Goal: Task Accomplishment & Management: Use online tool/utility

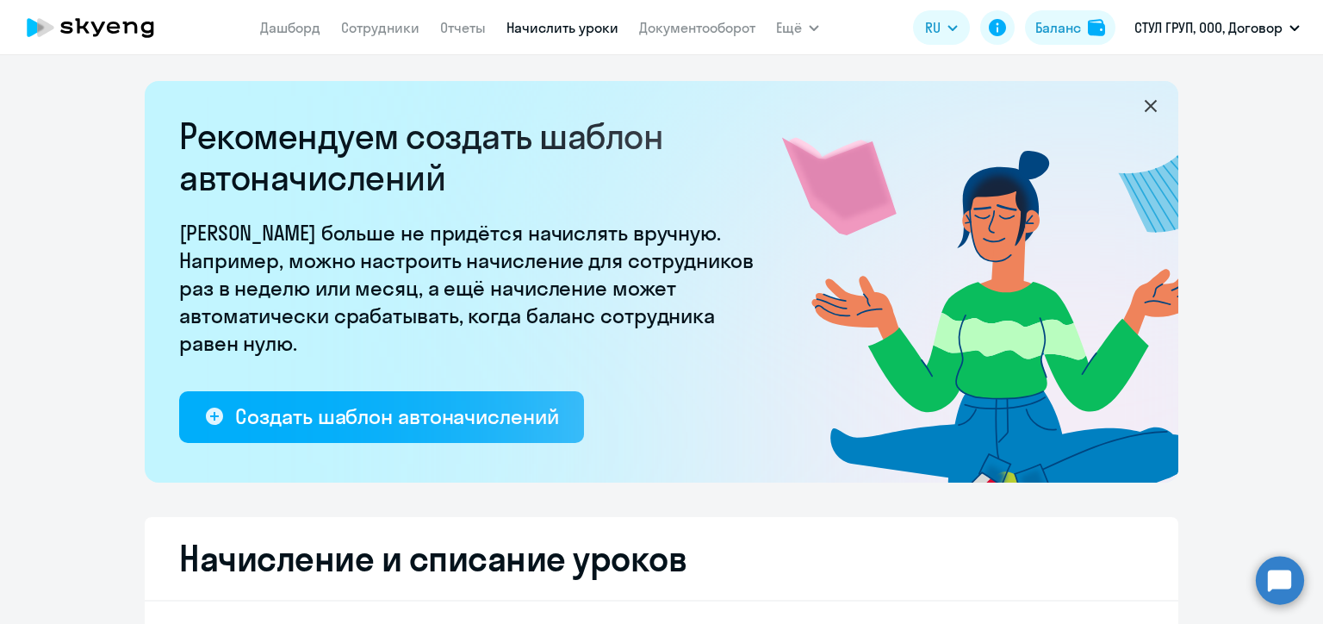
select select "10"
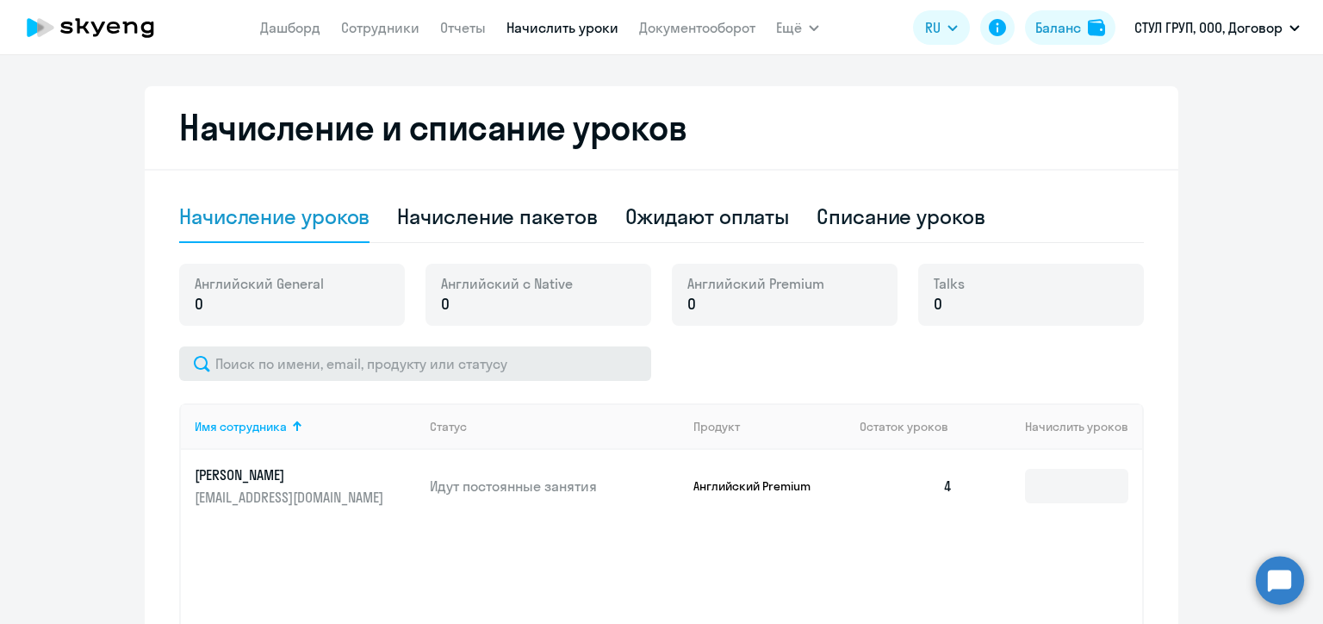
scroll to position [517, 0]
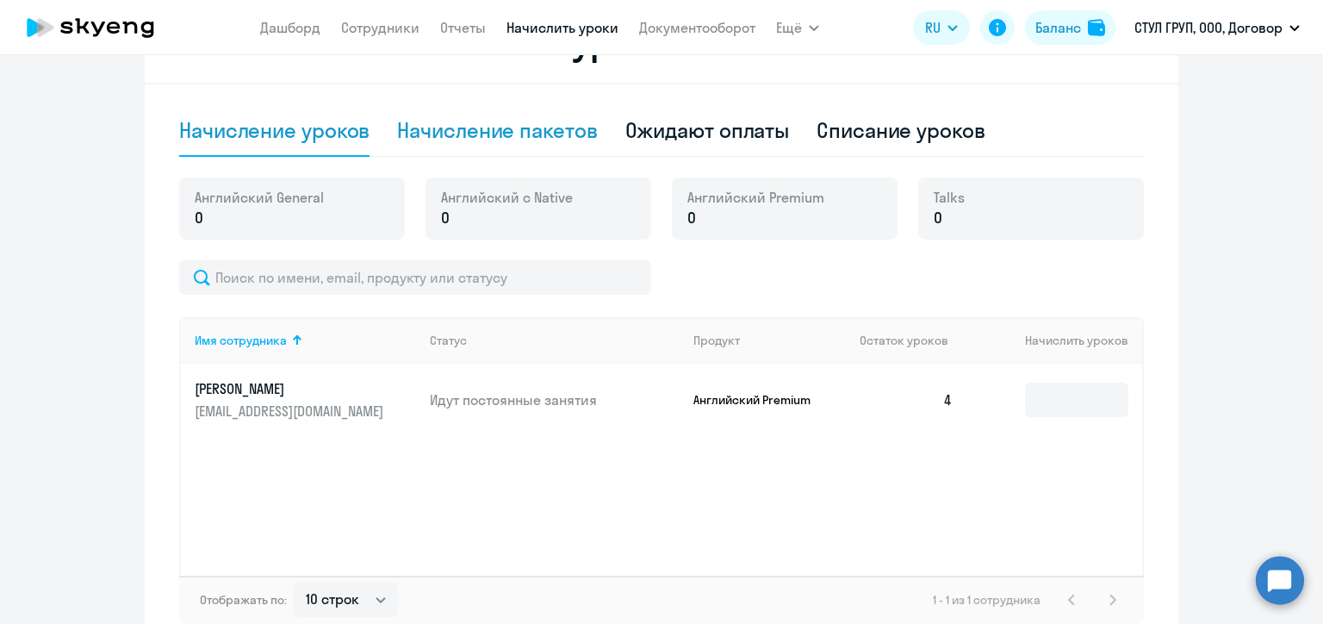
click at [535, 128] on div "Начисление пакетов" at bounding box center [497, 130] width 200 height 28
select select "10"
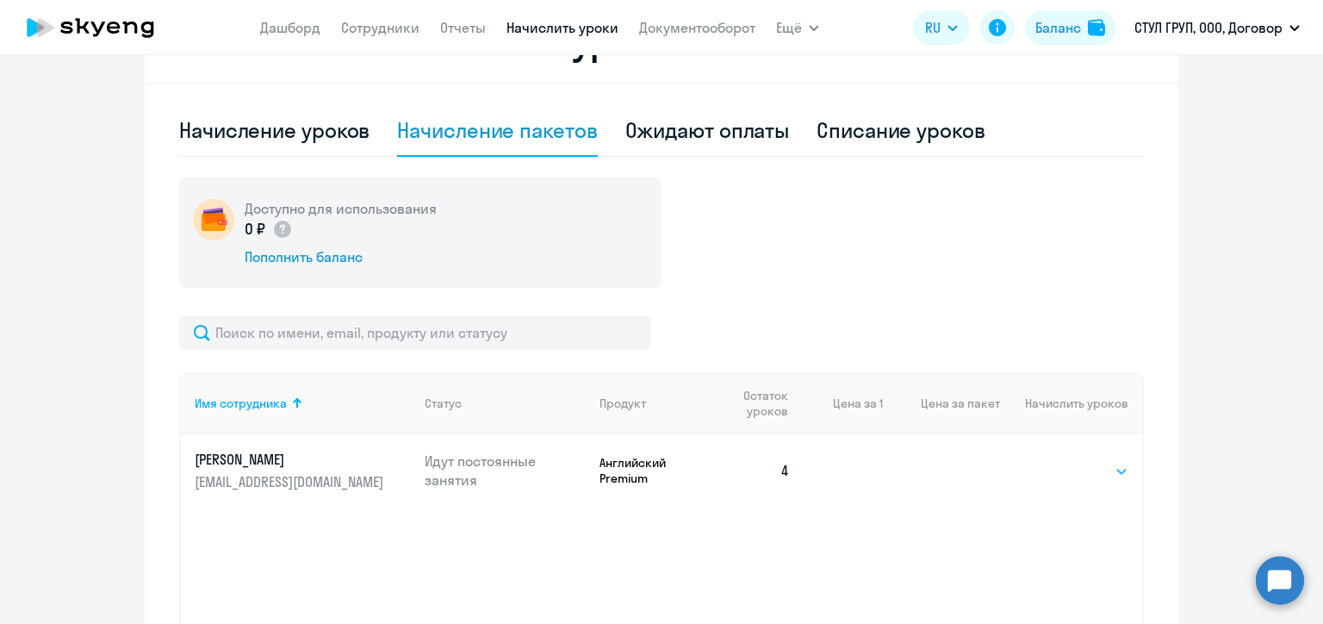
click at [1088, 467] on select "Выбрать 4 8 16 32 64 96 128" at bounding box center [1093, 471] width 71 height 21
select select "32"
click at [1058, 461] on select "Выбрать 4 8 16 32 64 96 128" at bounding box center [1093, 471] width 71 height 21
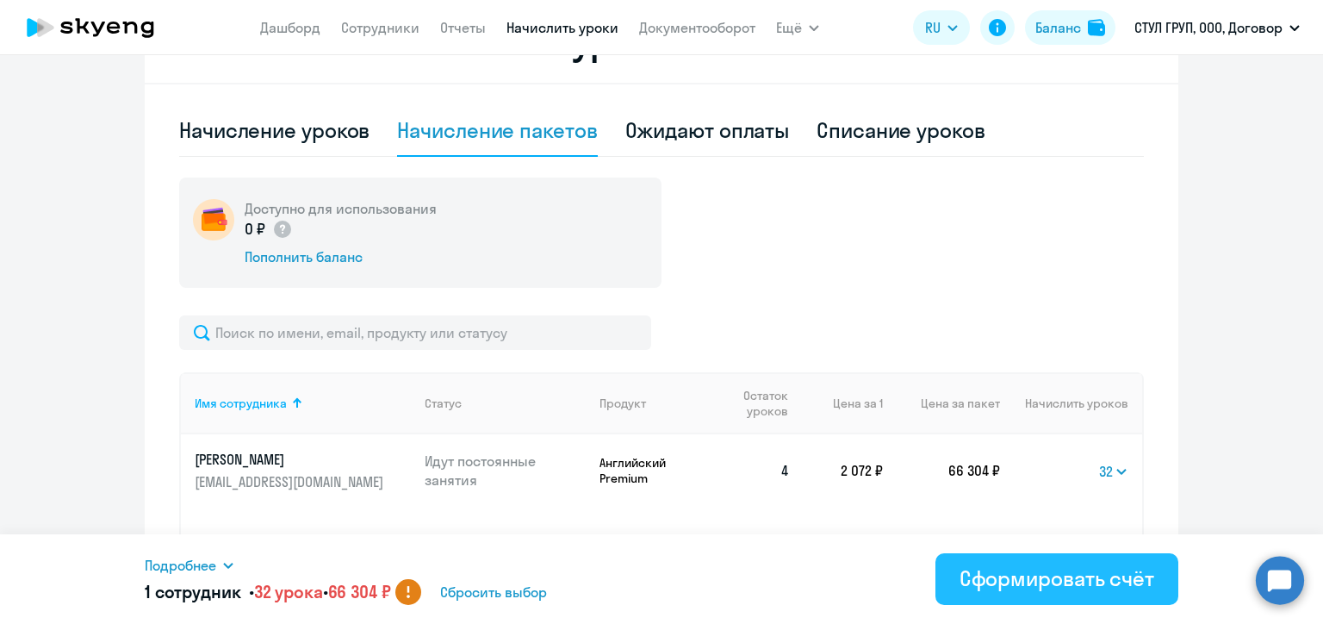
click at [1057, 574] on div "Сформировать счёт" at bounding box center [1057, 578] width 195 height 28
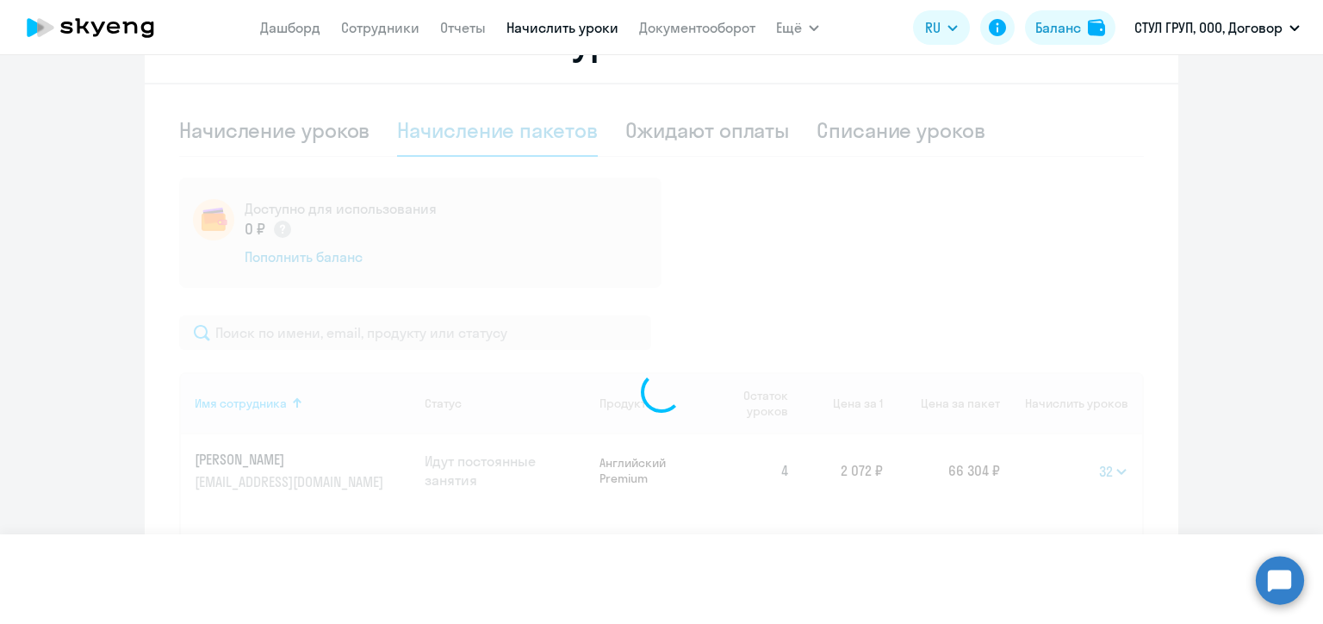
select select
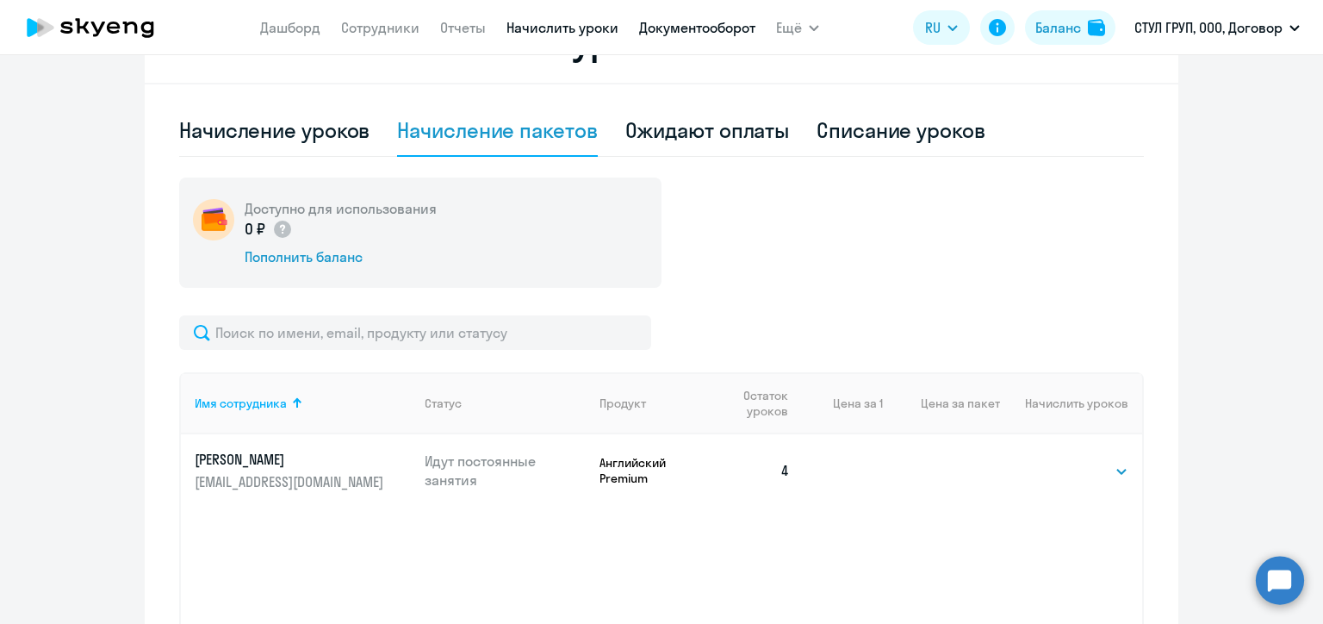
click at [689, 31] on link "Документооборот" at bounding box center [697, 27] width 116 height 17
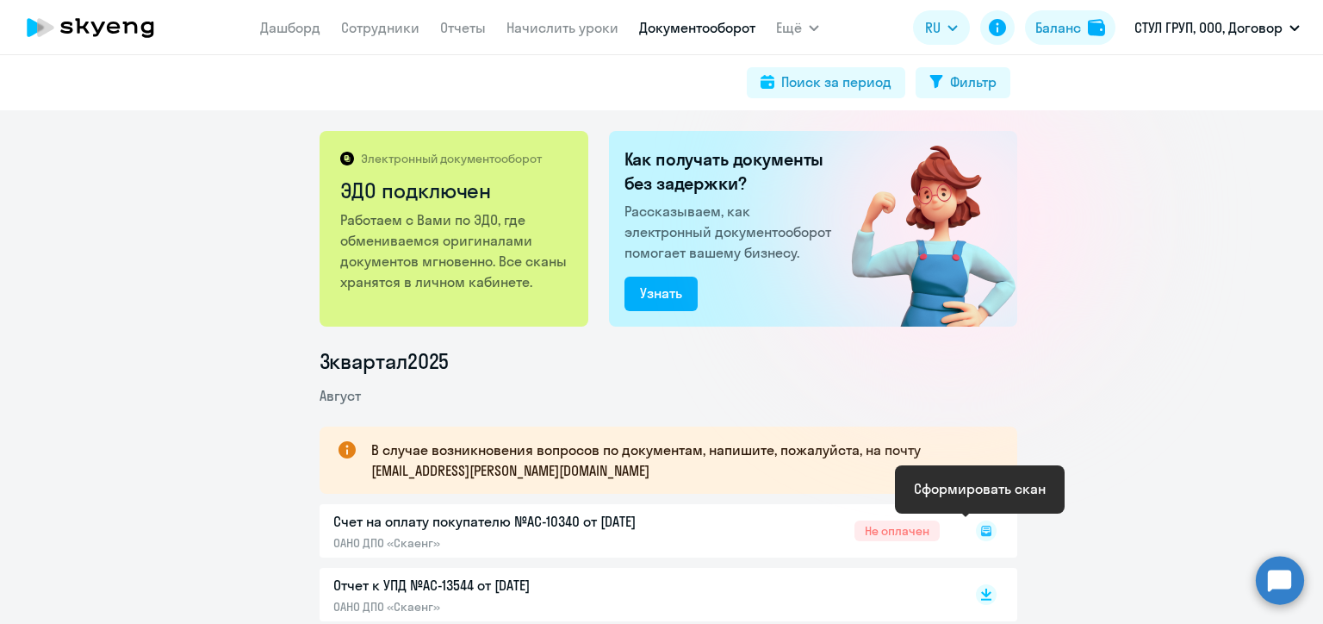
click at [983, 531] on icon at bounding box center [986, 531] width 10 height 10
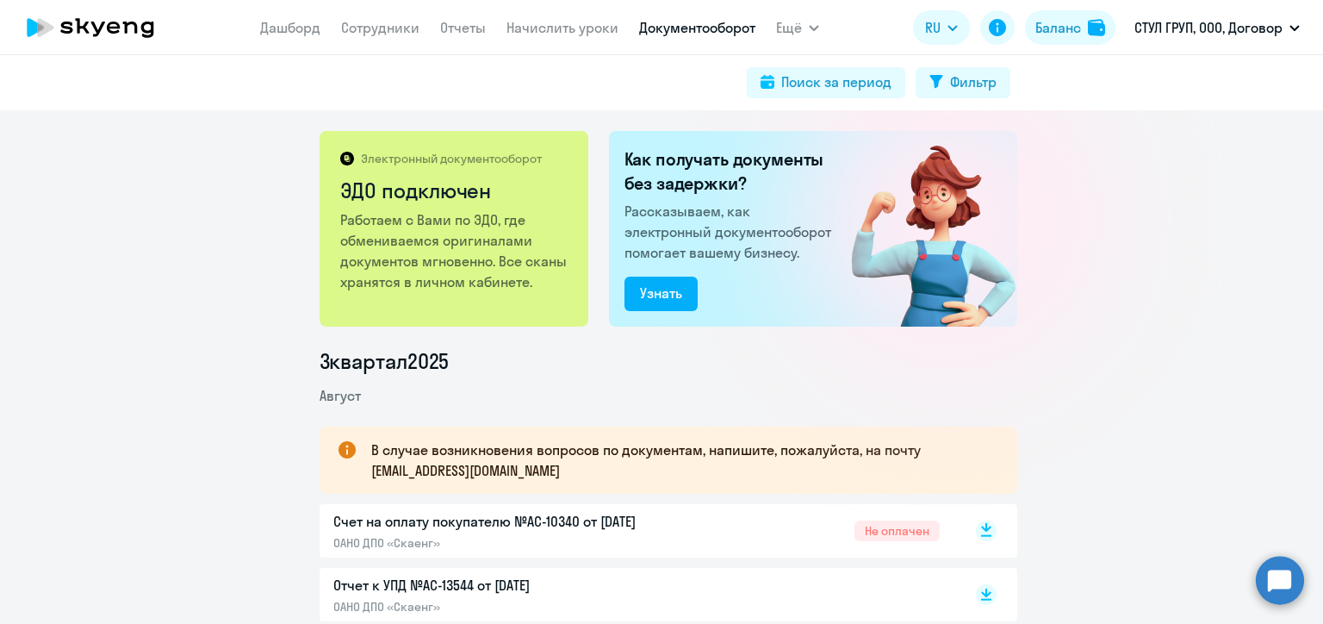
click at [982, 532] on rect at bounding box center [986, 530] width 21 height 21
